Goal: Information Seeking & Learning: Learn about a topic

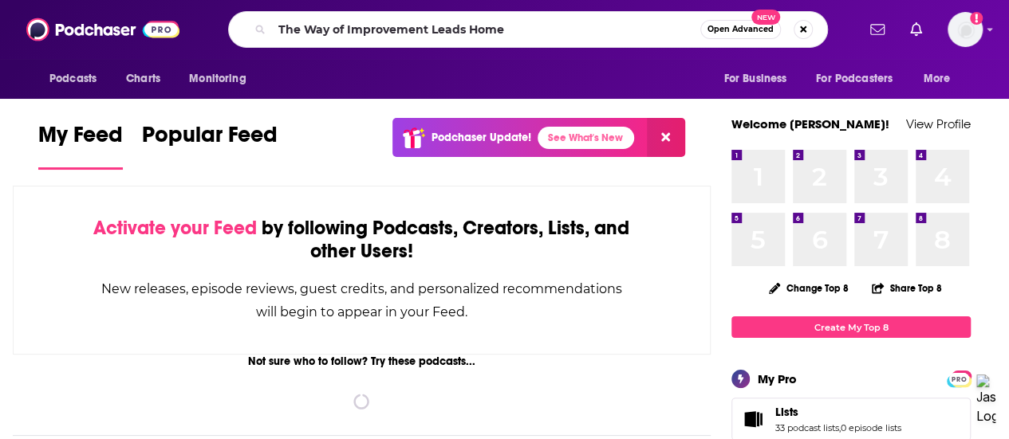
type input "The Way of Improvement Leads Home"
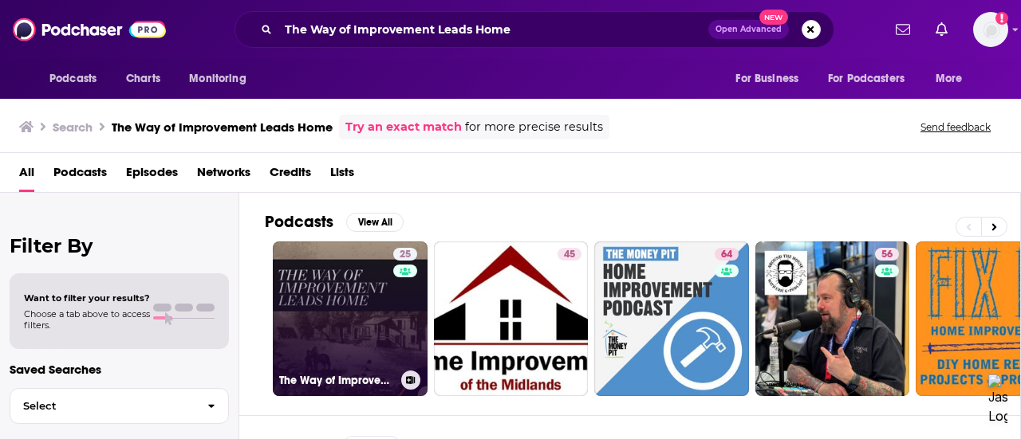
click at [352, 306] on link "25 The Way of Improvement Leads Home: American History, Religion, Politics, and…" at bounding box center [350, 319] width 155 height 155
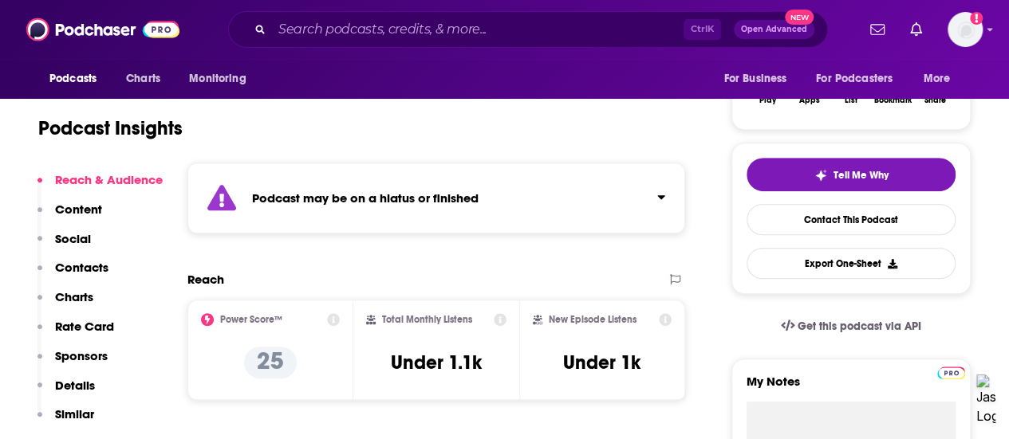
scroll to position [289, 0]
